Goal: Task Accomplishment & Management: Complete application form

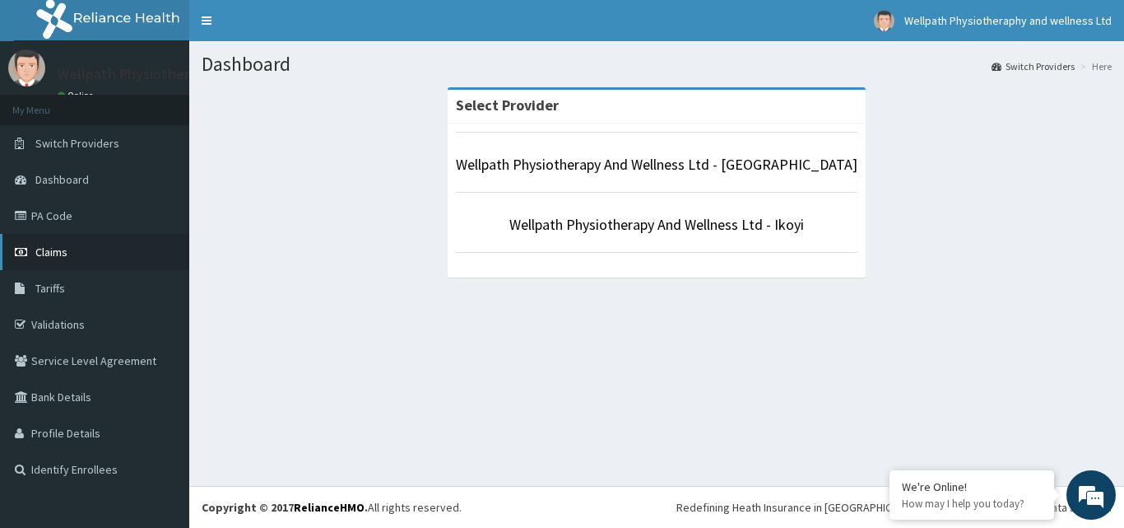
click at [98, 249] on link "Claims" at bounding box center [94, 252] width 189 height 36
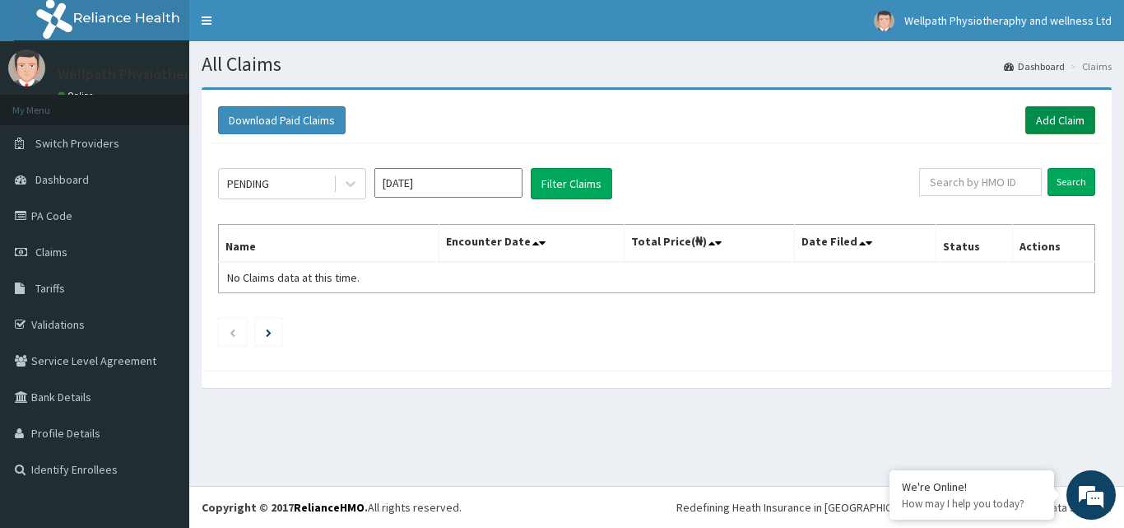
click at [1072, 133] on link "Add Claim" at bounding box center [1061, 120] width 70 height 28
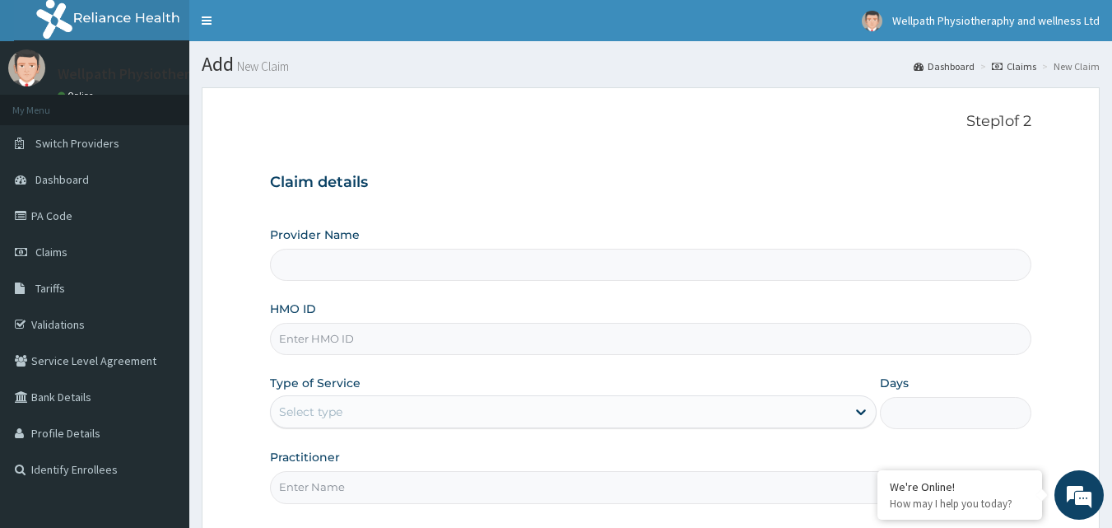
scroll to position [29, 0]
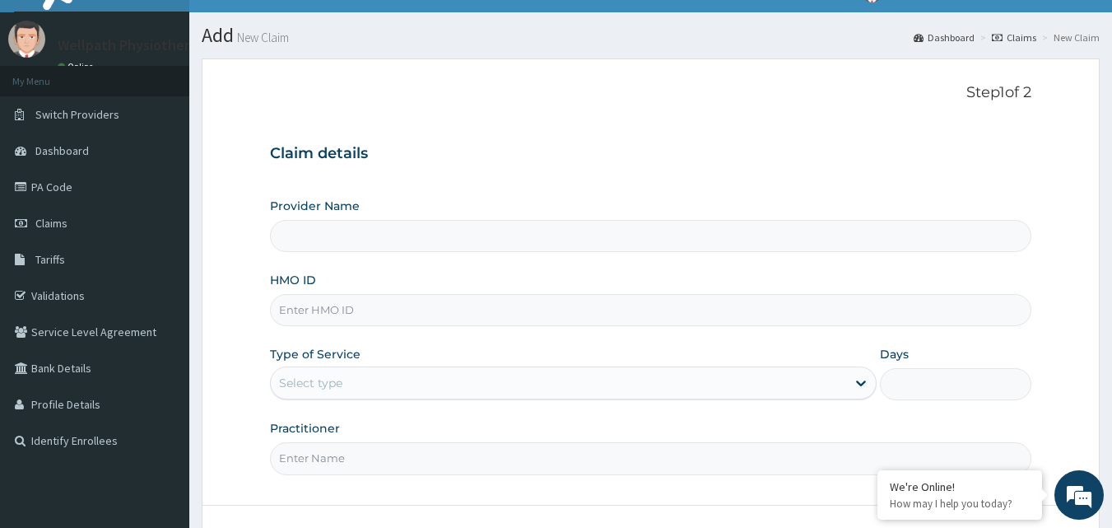
type input "Wellpath Physiotherapy And Wellness Ltd - [GEOGRAPHIC_DATA]"
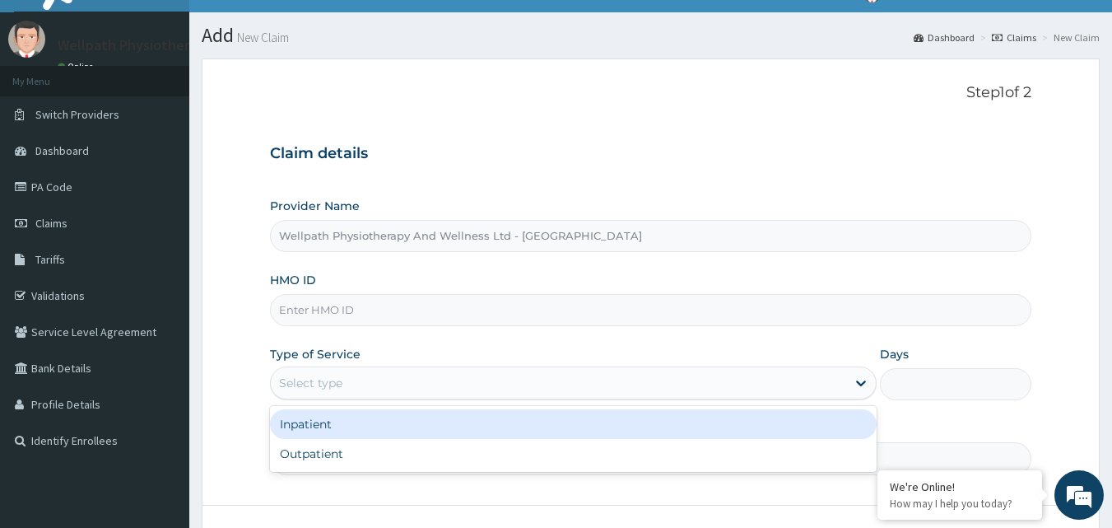
click at [641, 383] on div "Select type" at bounding box center [558, 383] width 575 height 26
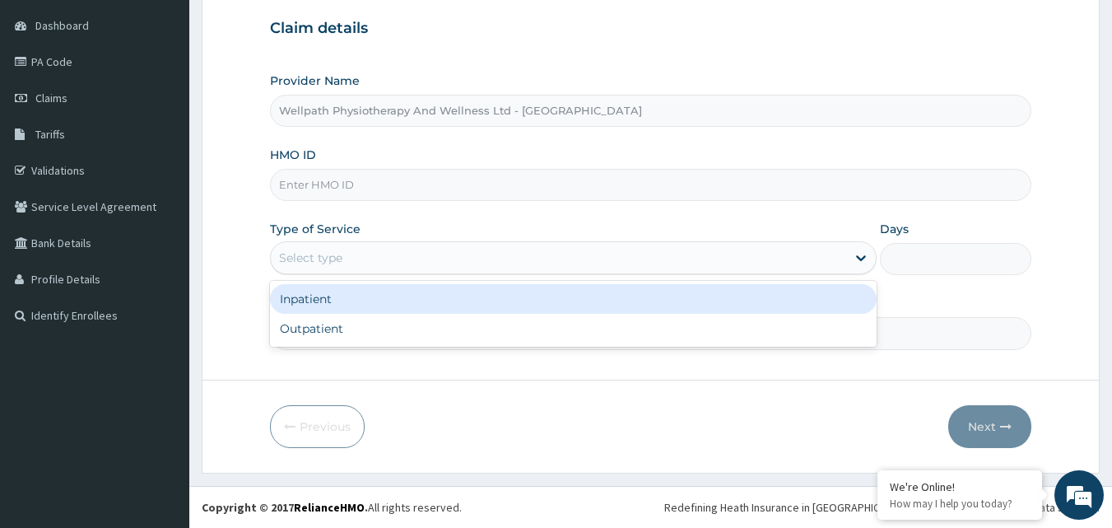
click at [1062, 237] on form "Step 1 of 2 Claim details Provider Name Wellpath Physiotherapy And Wellness Ltd…" at bounding box center [651, 203] width 898 height 540
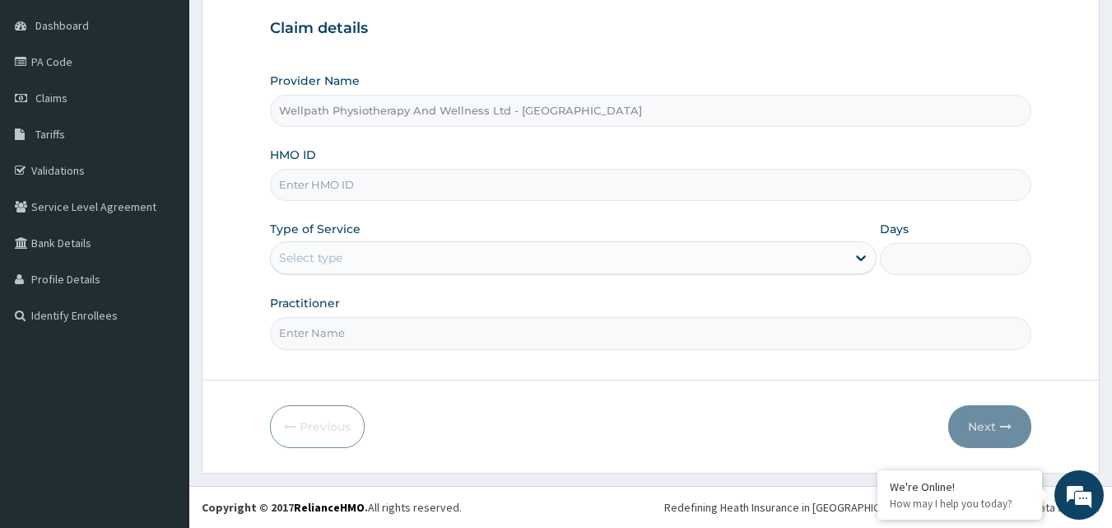
click at [391, 318] on input "Practitioner" at bounding box center [651, 333] width 762 height 32
click at [335, 180] on input "HMO ID" at bounding box center [651, 185] width 762 height 32
click at [360, 188] on input "HMO ID" at bounding box center [651, 185] width 762 height 32
paste input "JNL/10022/A"
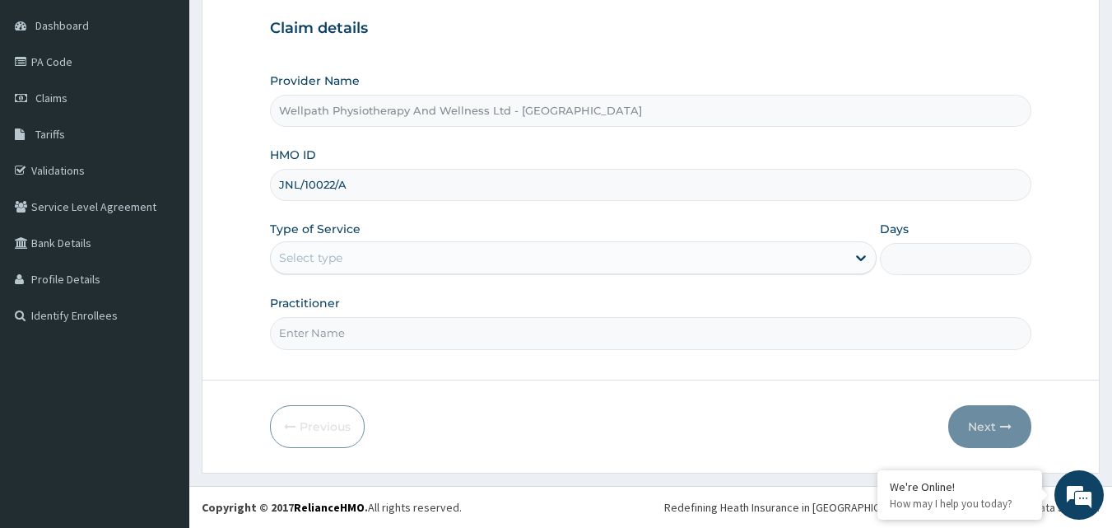
type input "JNL/10022/A"
click at [362, 251] on div "Select type" at bounding box center [558, 257] width 575 height 26
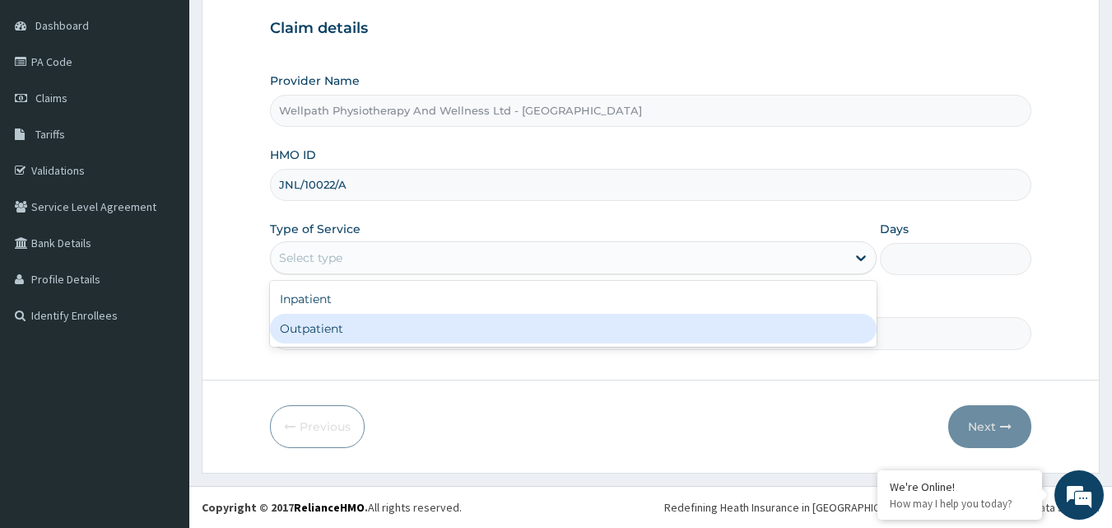
click at [344, 331] on div "Outpatient" at bounding box center [573, 329] width 607 height 30
type input "1"
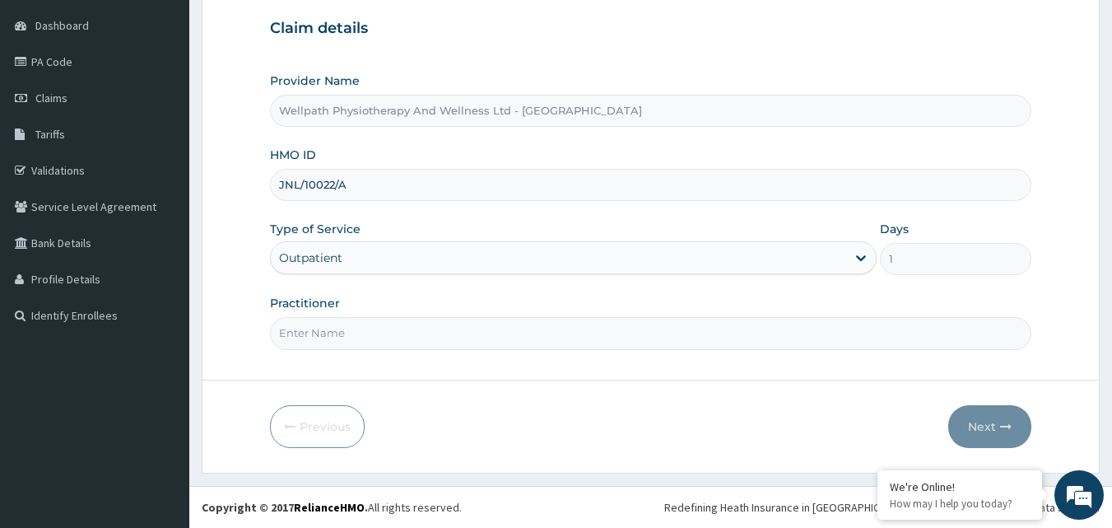
click at [345, 331] on input "Practitioner" at bounding box center [651, 333] width 762 height 32
type input "wellpath physiotherapy"
click at [987, 418] on button "Next" at bounding box center [989, 426] width 83 height 43
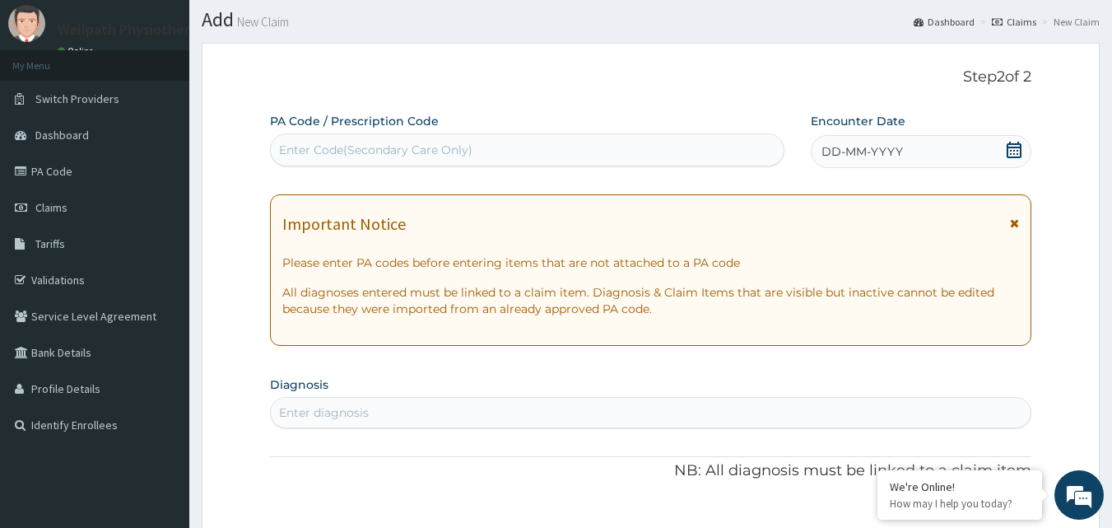
scroll to position [40, 0]
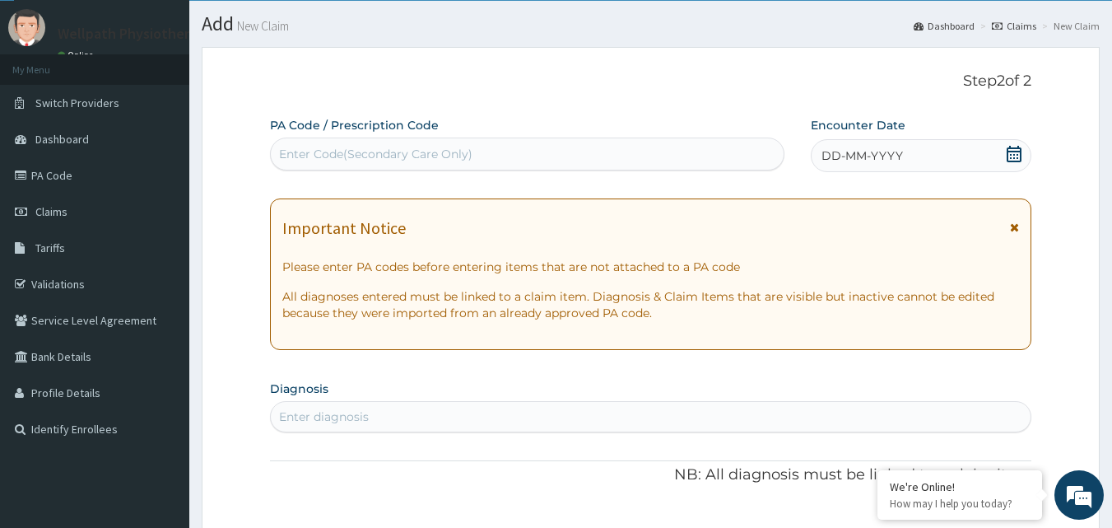
click at [393, 160] on div "Enter Code(Secondary Care Only)" at bounding box center [375, 154] width 193 height 16
paste input "PA/700081"
type input "PA/700081"
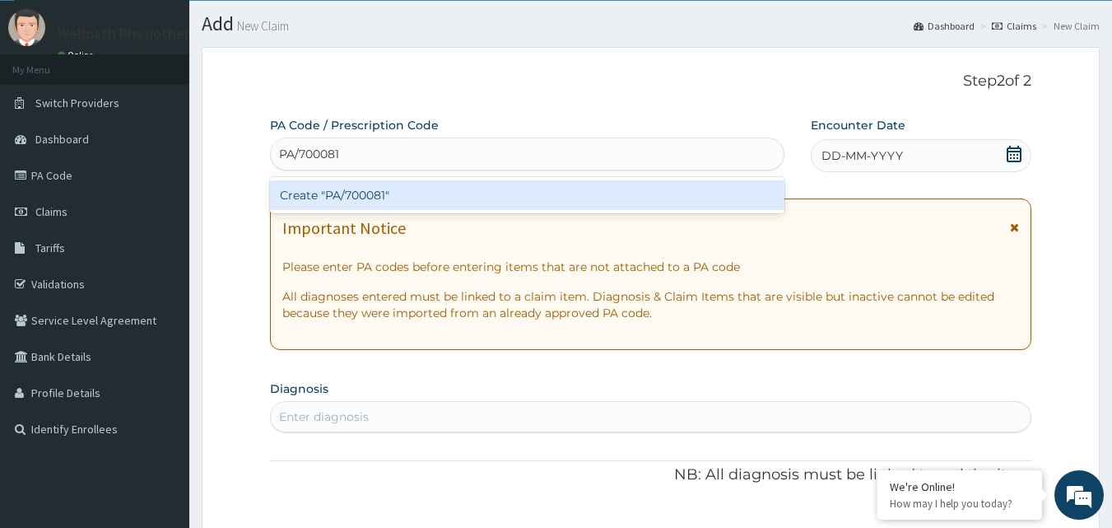
click at [350, 198] on div "Create "PA/700081"" at bounding box center [527, 195] width 515 height 30
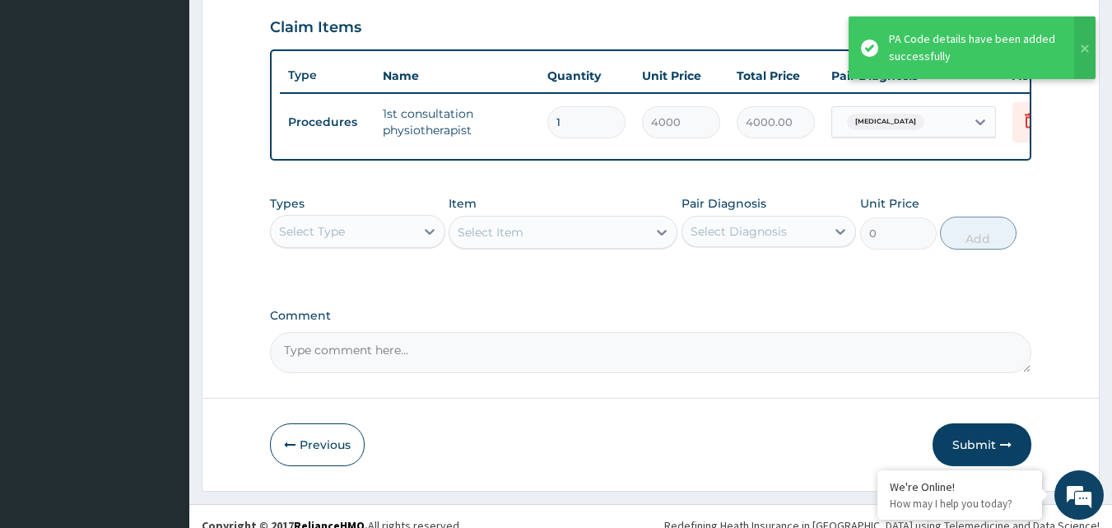
scroll to position [593, 0]
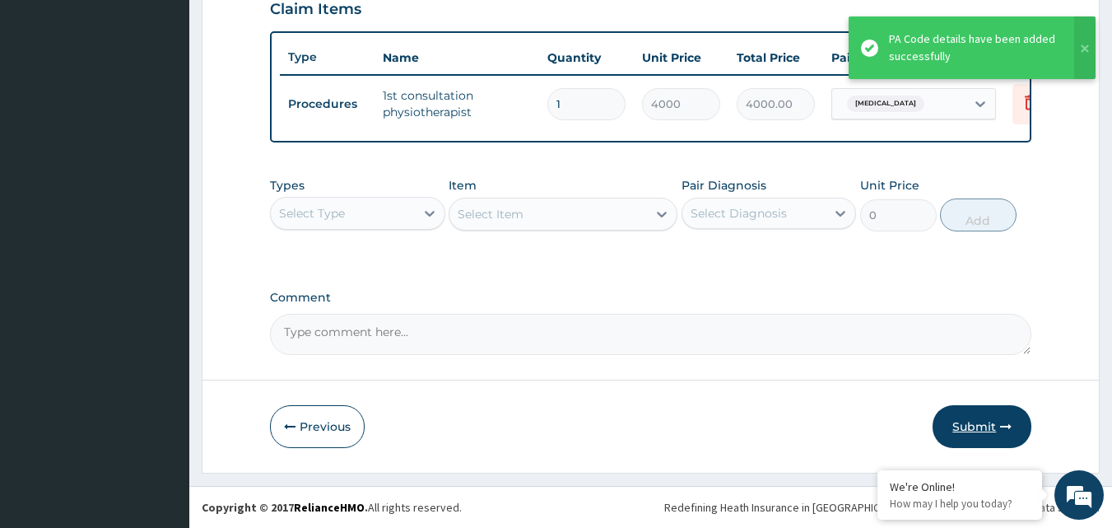
click at [982, 421] on button "Submit" at bounding box center [982, 426] width 99 height 43
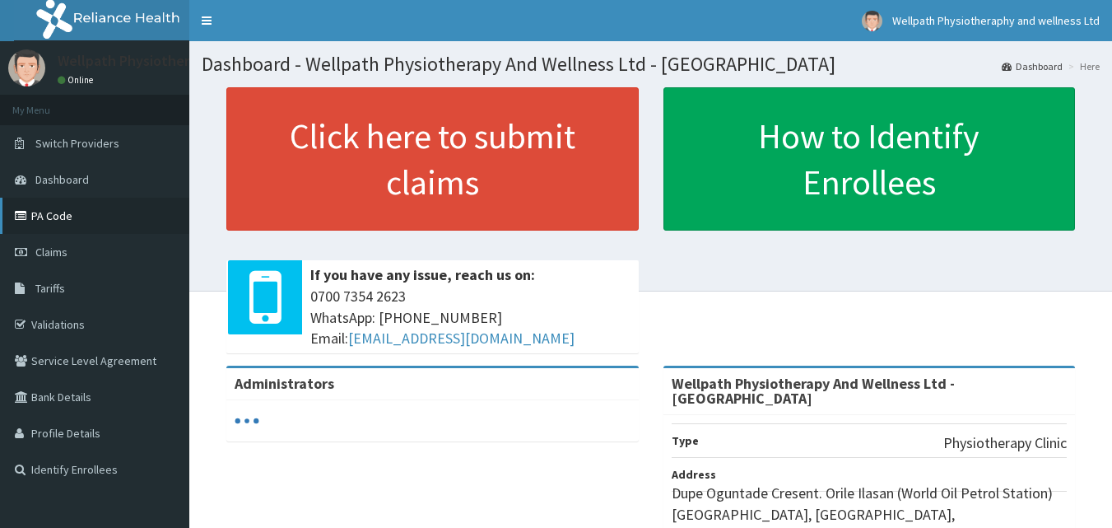
click at [70, 224] on link "PA Code" at bounding box center [94, 216] width 189 height 36
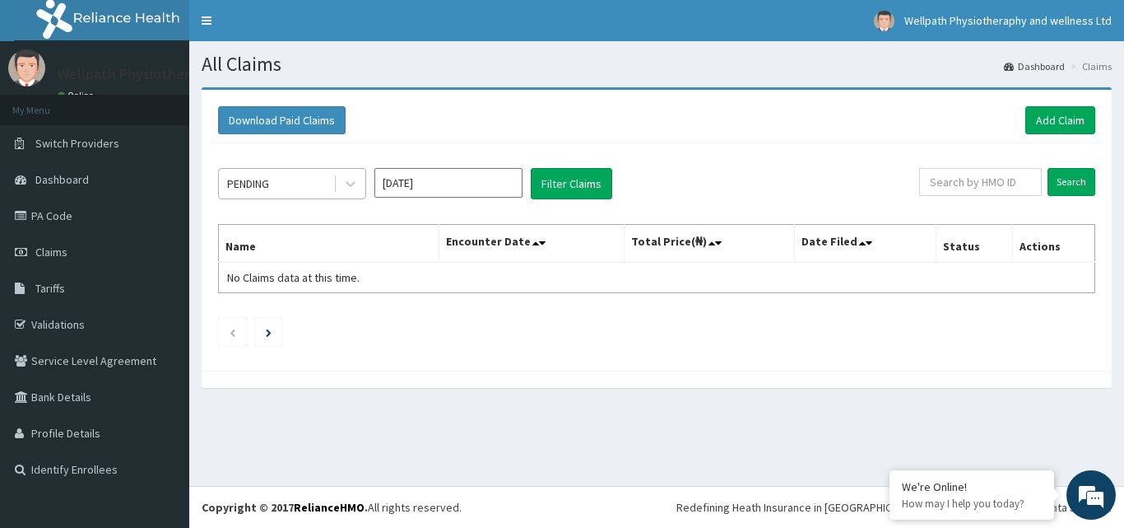
click at [274, 189] on div "PENDING" at bounding box center [276, 183] width 114 height 26
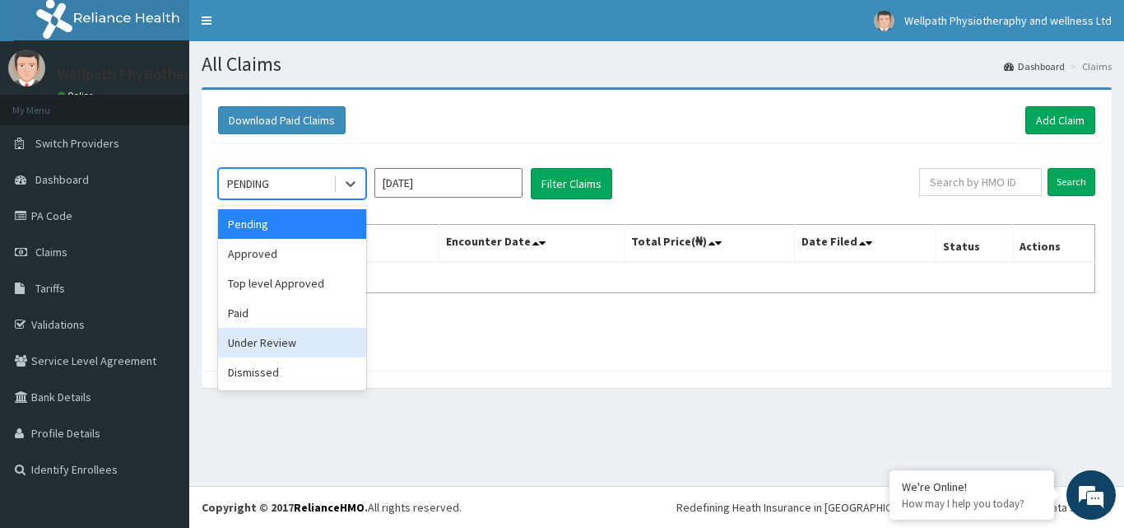
click at [267, 347] on div "Under Review" at bounding box center [292, 343] width 148 height 30
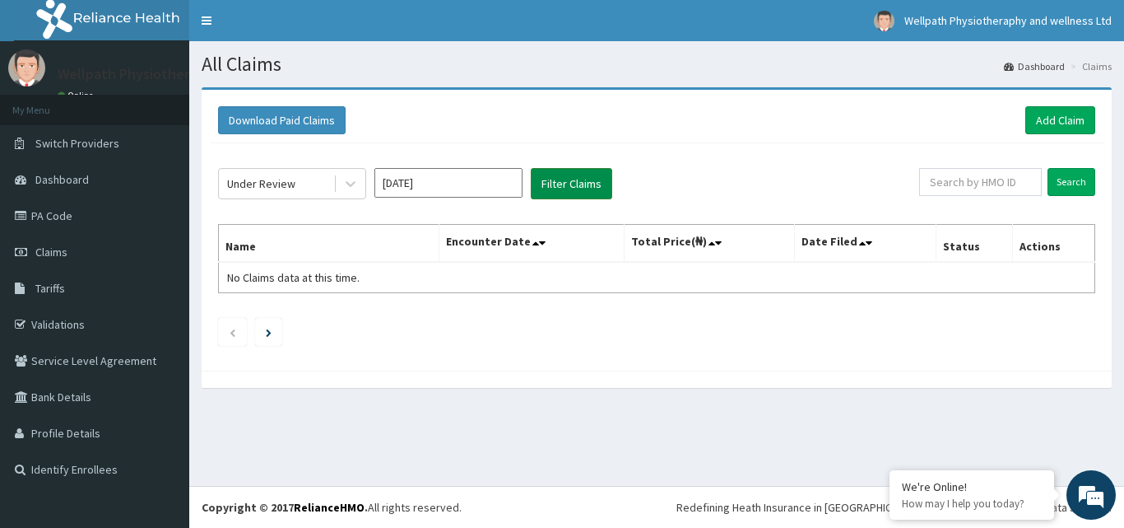
click at [597, 176] on button "Filter Claims" at bounding box center [571, 183] width 81 height 31
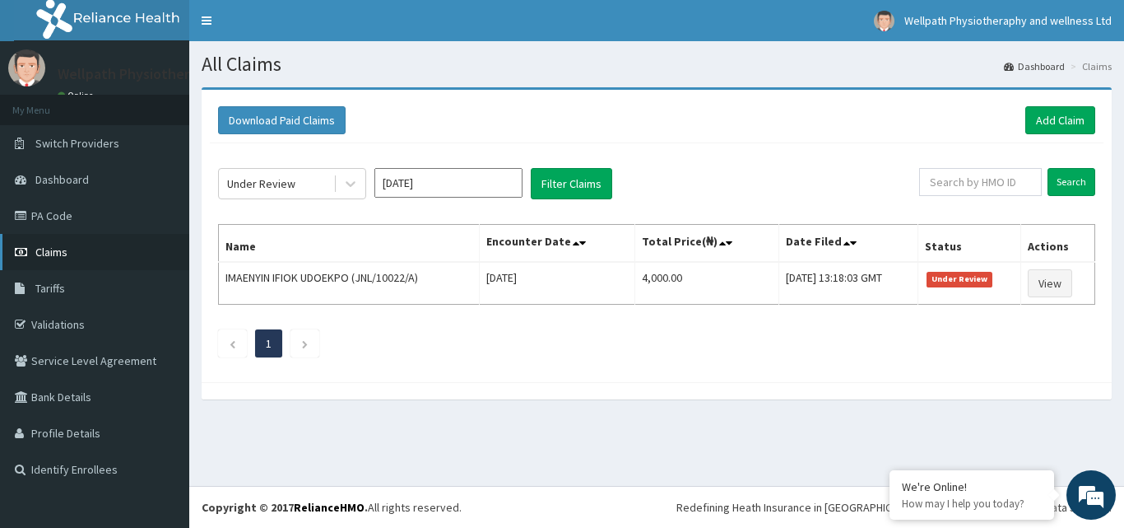
click at [74, 256] on link "Claims" at bounding box center [94, 252] width 189 height 36
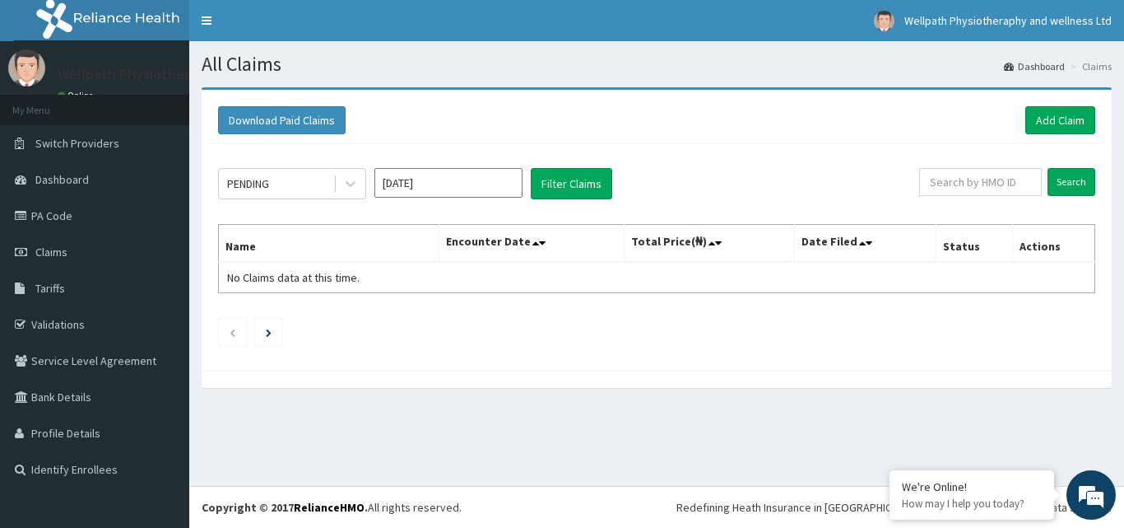
click at [418, 179] on input "[DATE]" at bounding box center [448, 183] width 148 height 30
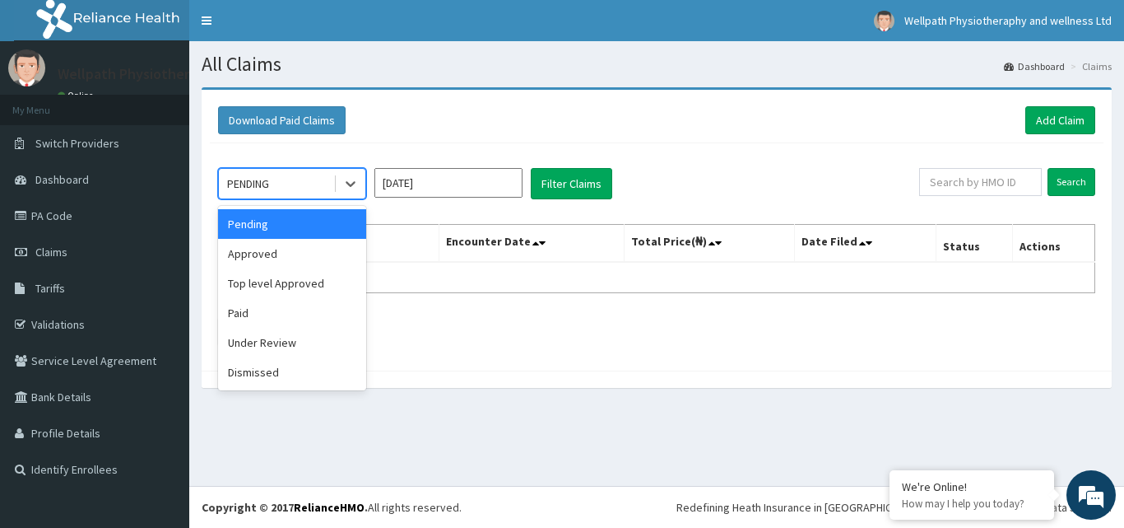
click at [284, 184] on div "PENDING" at bounding box center [276, 183] width 114 height 26
